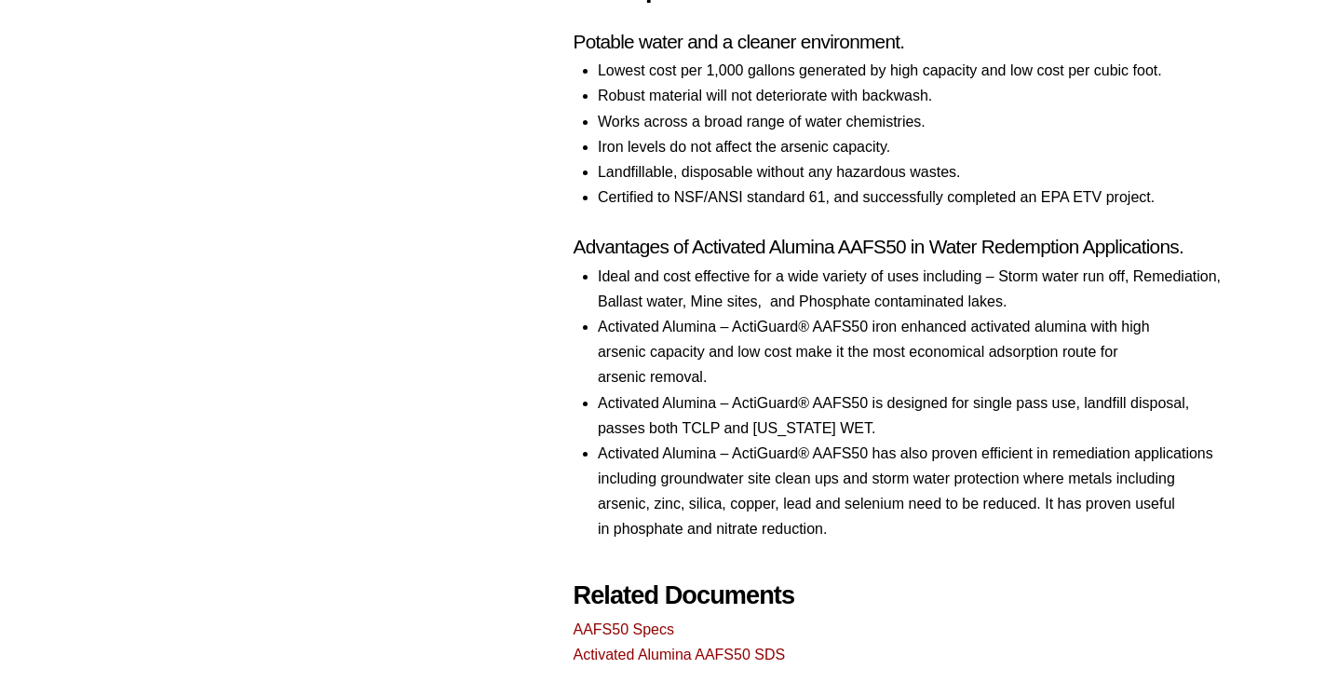
scroll to position [950, 0]
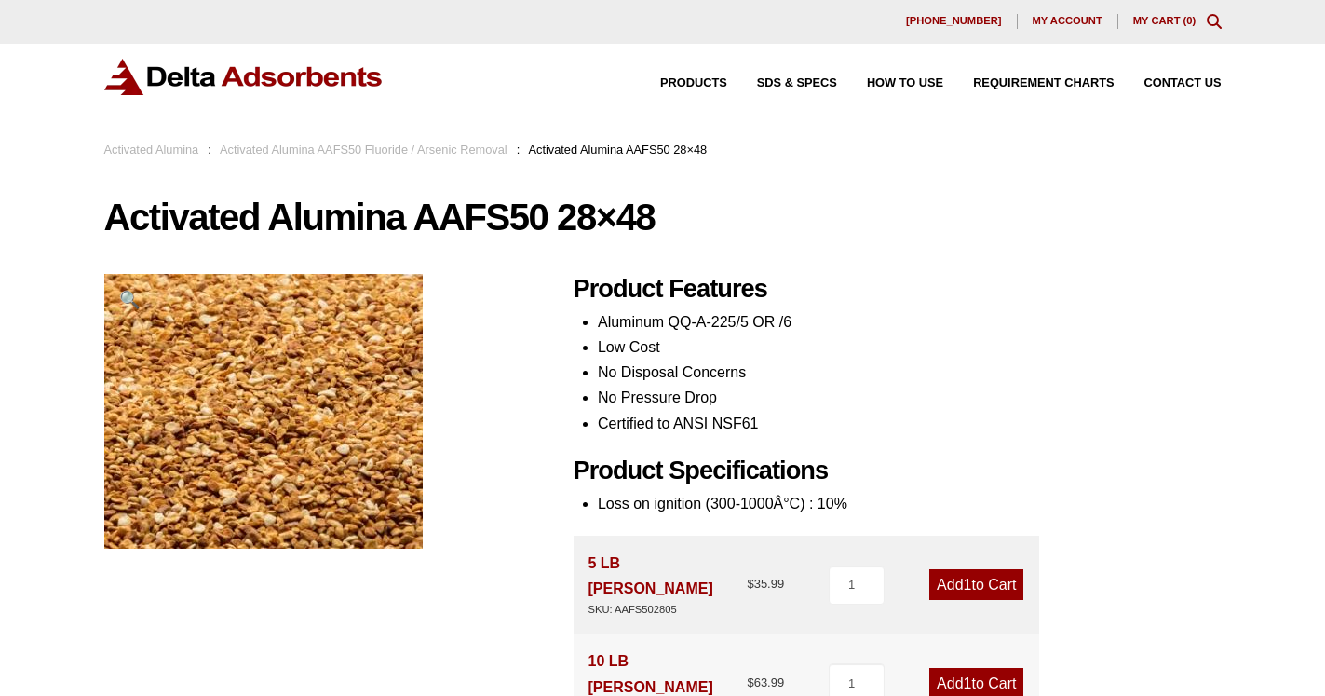
scroll to position [0, 0]
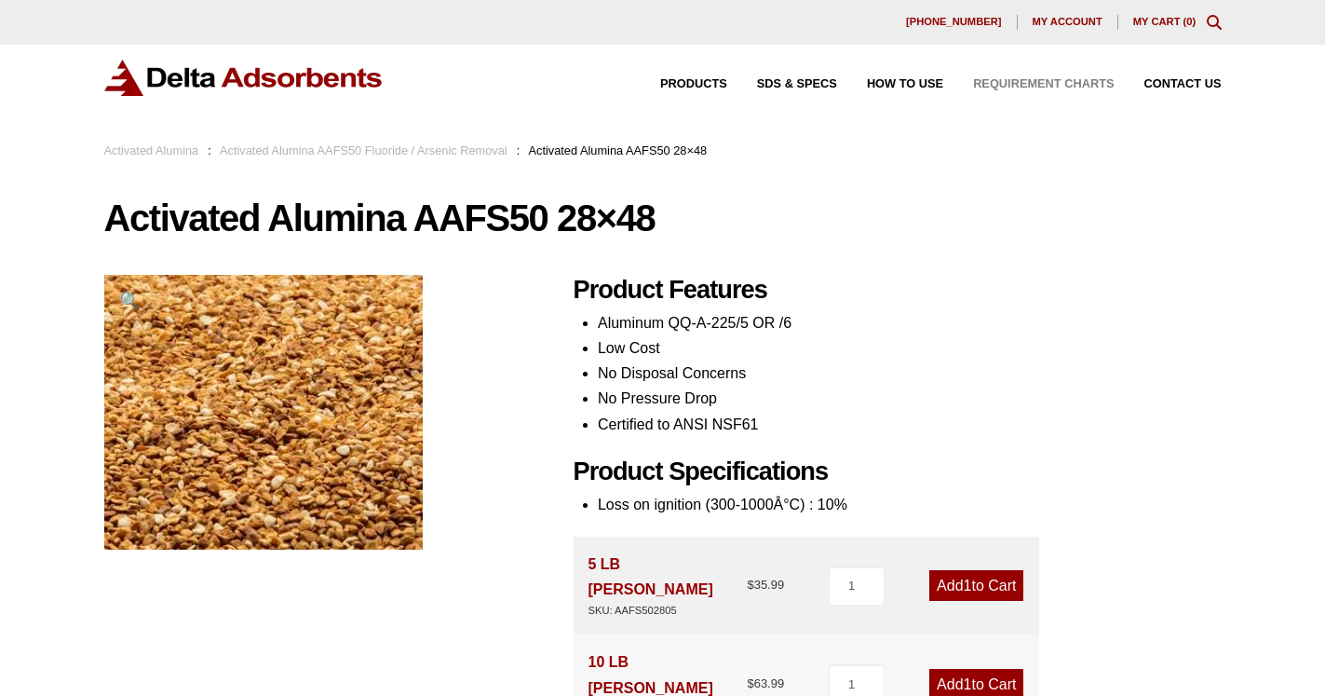
click at [1051, 85] on span "Requirement Charts" at bounding box center [1043, 84] width 141 height 12
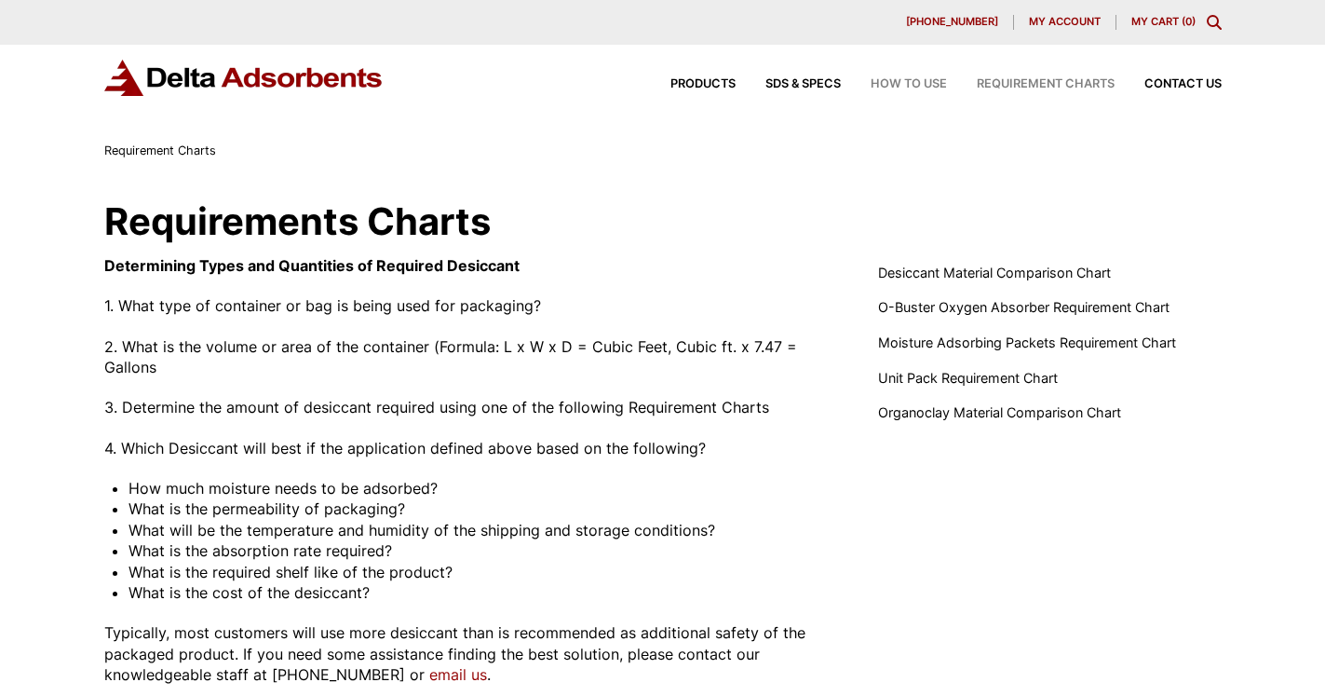
click at [914, 88] on span "How to Use" at bounding box center [909, 84] width 76 height 12
